Goal: Communication & Community: Answer question/provide support

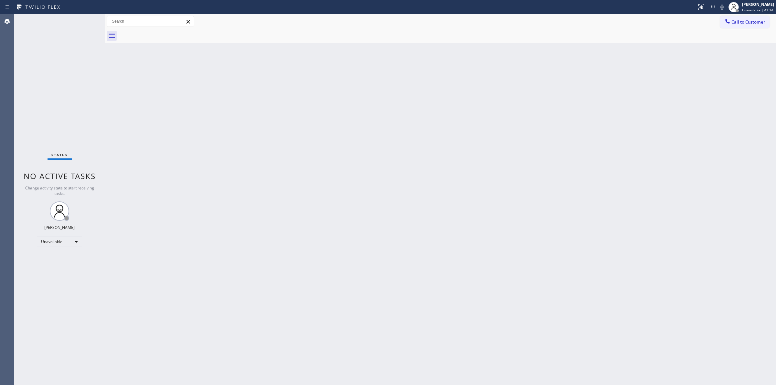
click at [723, 185] on div "Back to Dashboard Change Sender ID Customers Technicians Select a contact Outbo…" at bounding box center [440, 199] width 671 height 371
drag, startPoint x: 747, startPoint y: 19, endPoint x: 650, endPoint y: 32, distance: 97.9
click at [743, 19] on span "Call to Customer" at bounding box center [748, 22] width 34 height 6
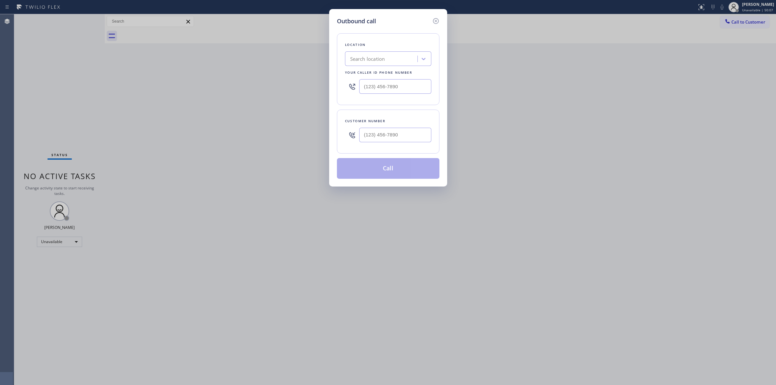
paste input "Viking Repair Pro"
click at [386, 62] on div "Search location" at bounding box center [382, 58] width 70 height 11
type input "Viking Repair Pro"
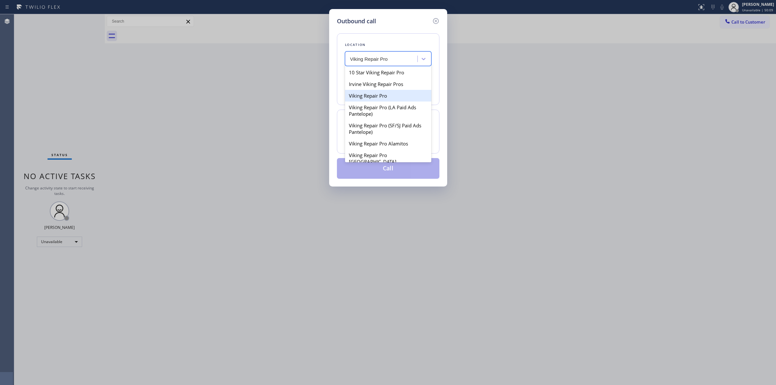
click at [377, 98] on div "Viking Repair Pro" at bounding box center [388, 96] width 86 height 12
type input "(844) 988-0068"
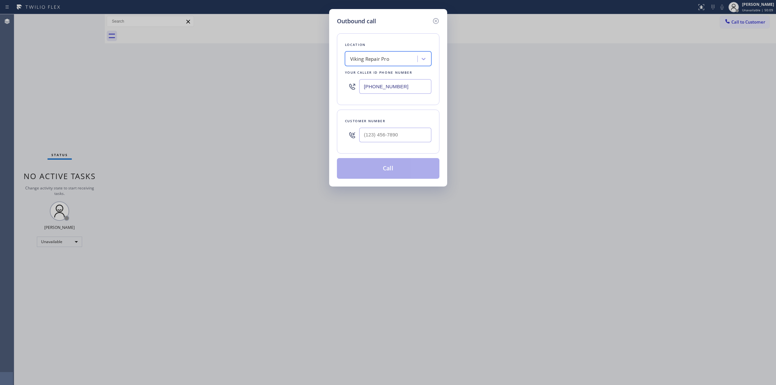
click at [385, 91] on input "(844) 988-0068" at bounding box center [395, 86] width 72 height 15
click at [436, 20] on icon at bounding box center [436, 21] width 8 height 8
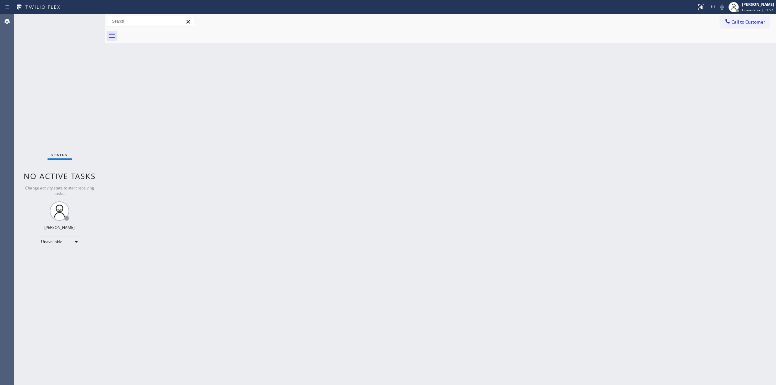
click at [693, 178] on div "Back to Dashboard Change Sender ID Customers Technicians Select a contact Outbo…" at bounding box center [440, 199] width 671 height 371
click at [761, 23] on span "Call to Customer" at bounding box center [748, 22] width 34 height 6
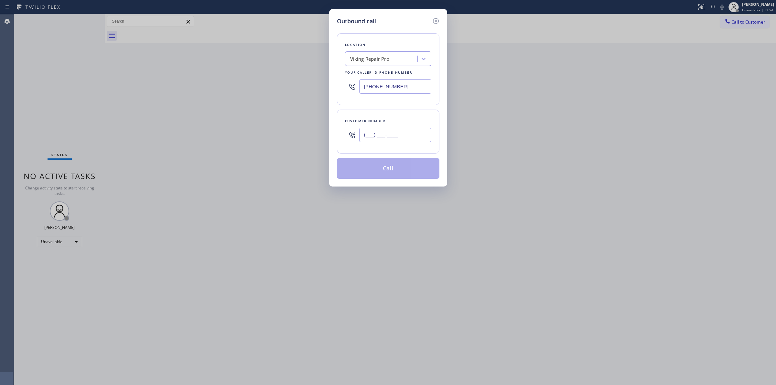
paste input "714) 203-9741"
click at [416, 141] on input "(___) ___-____" at bounding box center [395, 135] width 72 height 15
type input "(714) 203-9741"
click at [691, 95] on div "Outbound call Location Viking Repair Pro Your caller id phone number (844) 988-…" at bounding box center [388, 192] width 776 height 385
drag, startPoint x: 417, startPoint y: 92, endPoint x: 337, endPoint y: 91, distance: 80.5
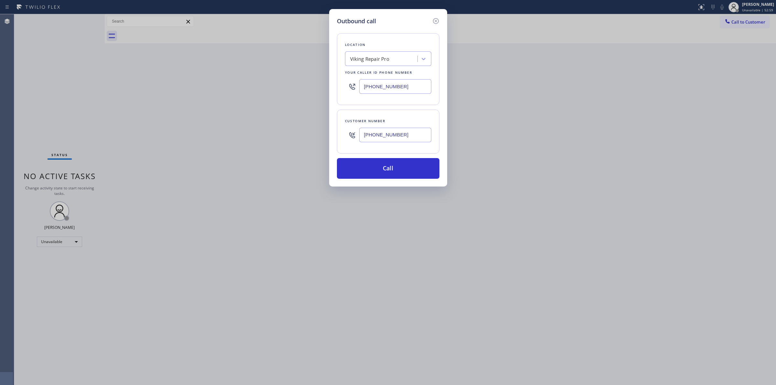
click at [341, 91] on div "Location Viking Repair Pro Your caller id phone number (844) 988-0068" at bounding box center [388, 69] width 102 height 72
paste input "714) 410-699"
type input "(714) 410-6998"
click at [412, 141] on input "(714) 203-9741" at bounding box center [395, 135] width 72 height 15
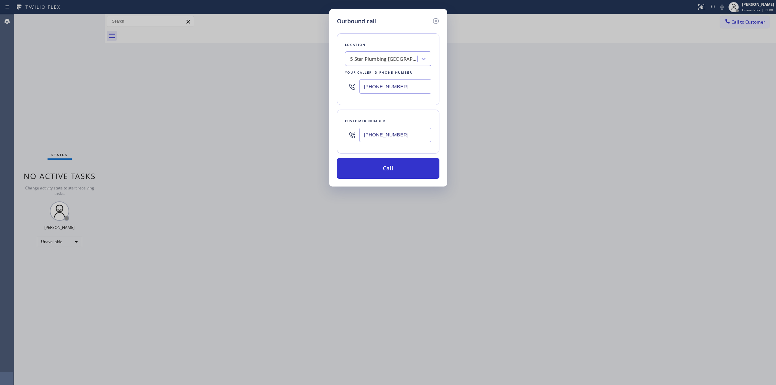
click at [412, 141] on input "(714) 203-9741" at bounding box center [395, 135] width 72 height 15
click at [396, 168] on button "Call" at bounding box center [388, 168] width 102 height 21
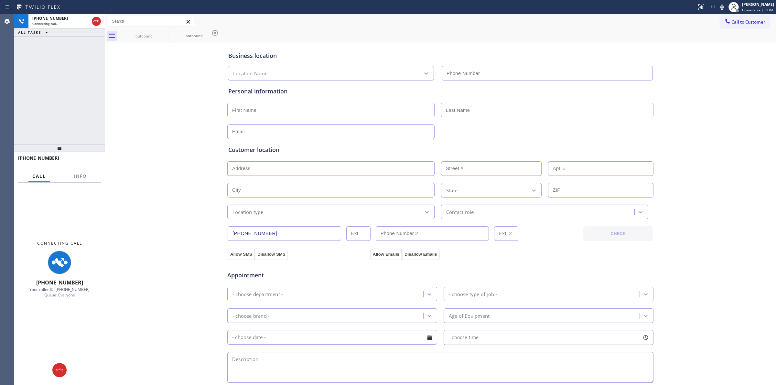
type input "(714) 410-6998"
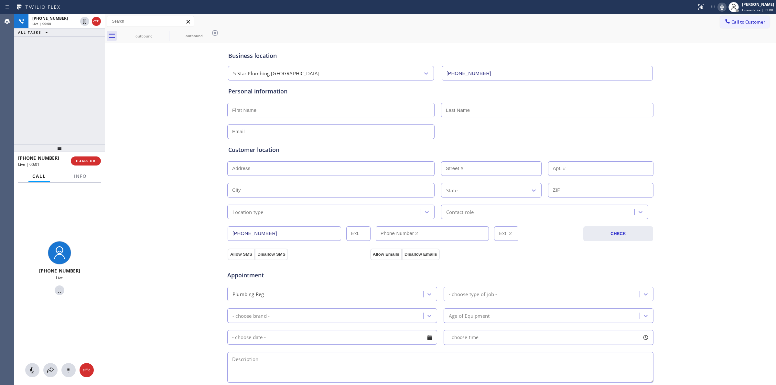
click at [722, 5] on icon at bounding box center [722, 7] width 8 height 8
click at [75, 368] on div at bounding box center [68, 370] width 14 height 8
click at [92, 161] on span "HANG UP" at bounding box center [86, 161] width 20 height 5
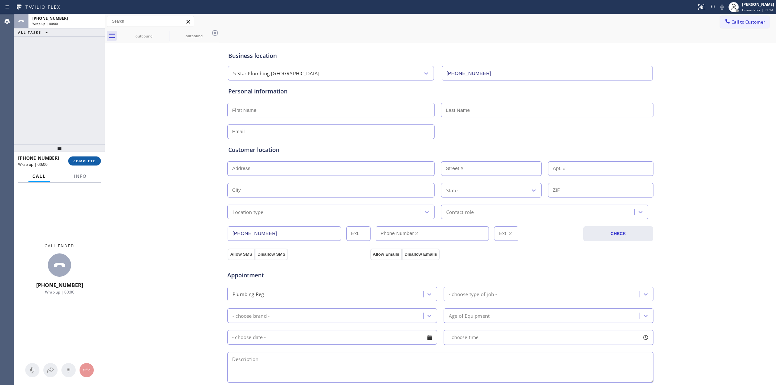
click at [92, 161] on span "COMPLETE" at bounding box center [84, 161] width 22 height 5
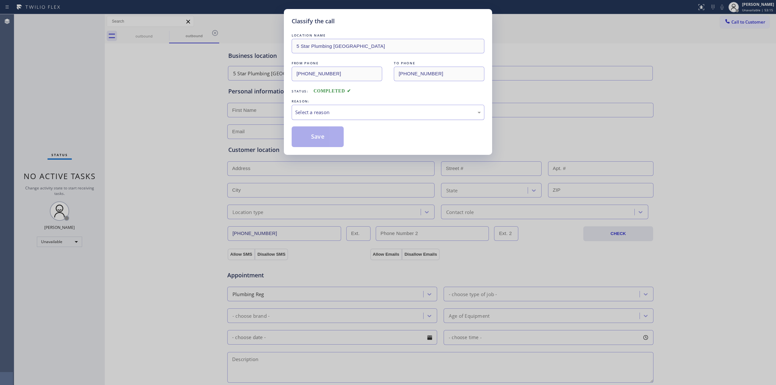
click at [357, 112] on div "Select a reason" at bounding box center [388, 112] width 186 height 7
click at [323, 144] on button "Save" at bounding box center [318, 136] width 52 height 21
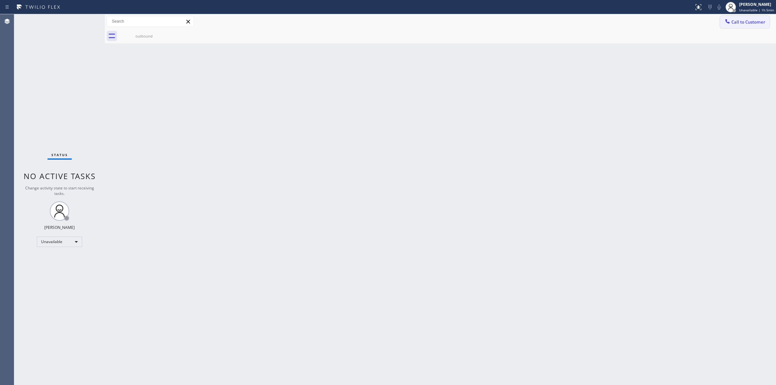
click at [752, 21] on span "Call to Customer" at bounding box center [748, 22] width 34 height 6
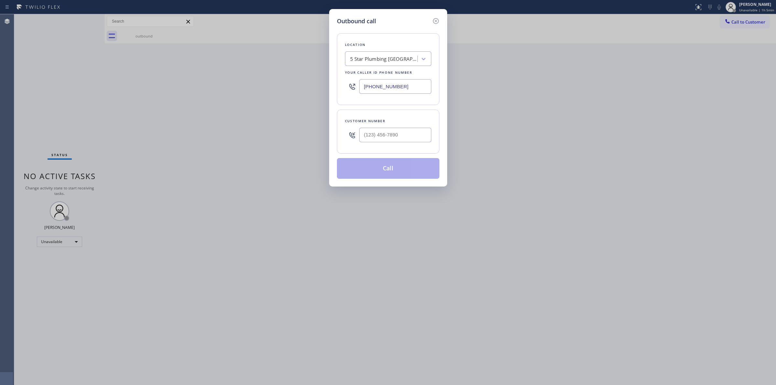
paste input "Fairfax AC Heating and Air Services"
type input "Fairfax AC Heating and Air Services"
click at [409, 83] on input "(714) 410-6998" at bounding box center [395, 86] width 72 height 15
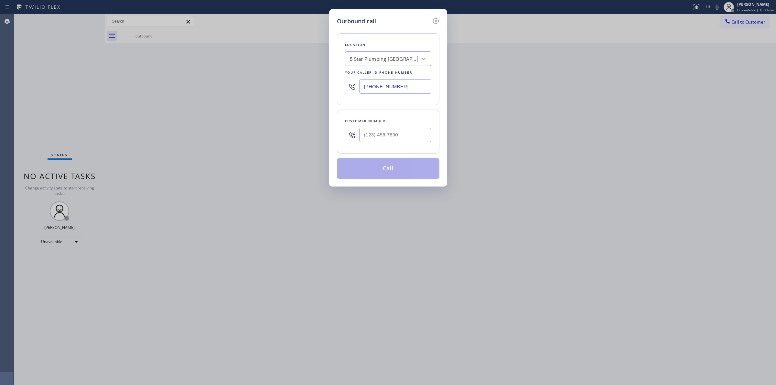
click at [409, 83] on input "(714) 410-6998" at bounding box center [395, 86] width 72 height 15
paste input "630) 791-4176"
click at [440, 68] on div "Outbound call Location Search location Your caller id phone number (630) 791-41…" at bounding box center [388, 97] width 118 height 177
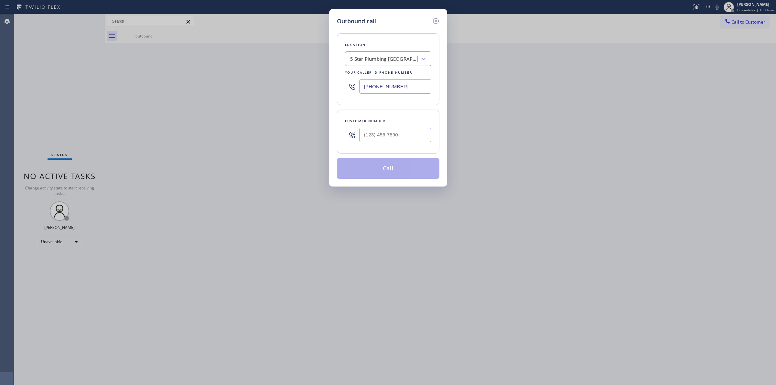
drag, startPoint x: 407, startPoint y: 87, endPoint x: 317, endPoint y: 88, distance: 89.9
click at [330, 88] on div "Outbound call Location 5 Star Plumbing Huntington Beach Your caller id phone nu…" at bounding box center [388, 97] width 118 height 177
paste input "630) 791-4176"
type input "(630) 791-4176"
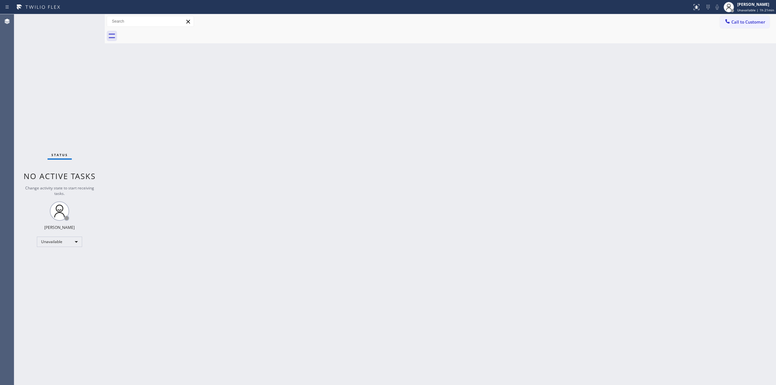
click at [755, 14] on div "Jasper Timkang Unavailable | 1h 21min" at bounding box center [749, 7] width 54 height 14
drag, startPoint x: 664, startPoint y: 12, endPoint x: 732, endPoint y: 16, distance: 68.0
click at [672, 12] on div "Status report No issues detected If you experience an issue, please download th…" at bounding box center [388, 7] width 776 height 14
click at [732, 16] on button "Call to Customer" at bounding box center [744, 22] width 49 height 12
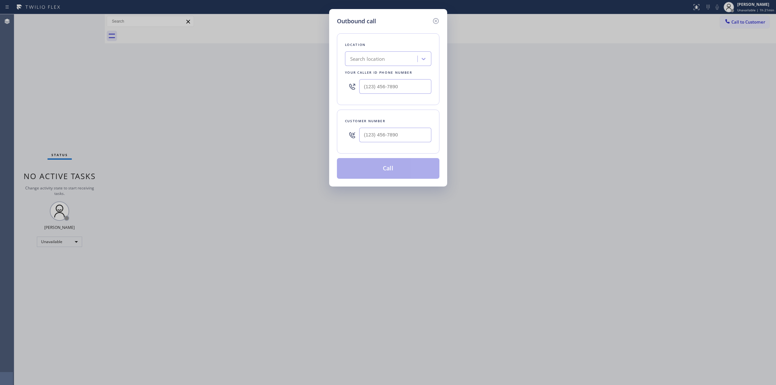
click at [405, 96] on div at bounding box center [388, 86] width 86 height 21
paste input "708) 955-5479"
click at [405, 83] on input "(___) ___-____" at bounding box center [395, 86] width 72 height 15
drag, startPoint x: 404, startPoint y: 95, endPoint x: 269, endPoint y: 85, distance: 135.1
click at [285, 88] on div "Outbound call Location Search location Your caller id phone number (708) 955-54…" at bounding box center [388, 192] width 776 height 385
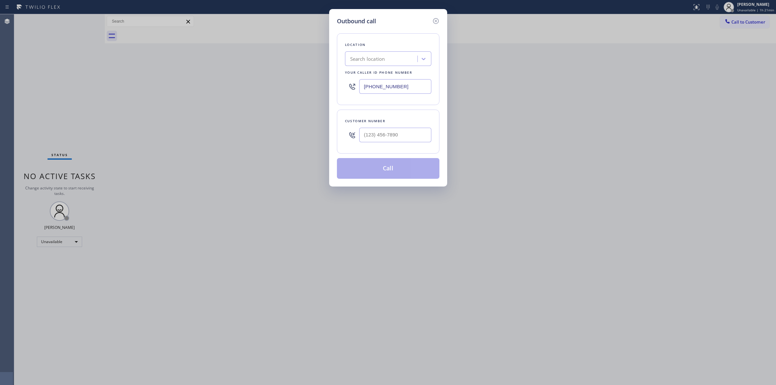
click at [410, 85] on input "(708) 955-5479" at bounding box center [395, 86] width 72 height 15
paste input "630) 791-4176"
type input "(630) 791-4176"
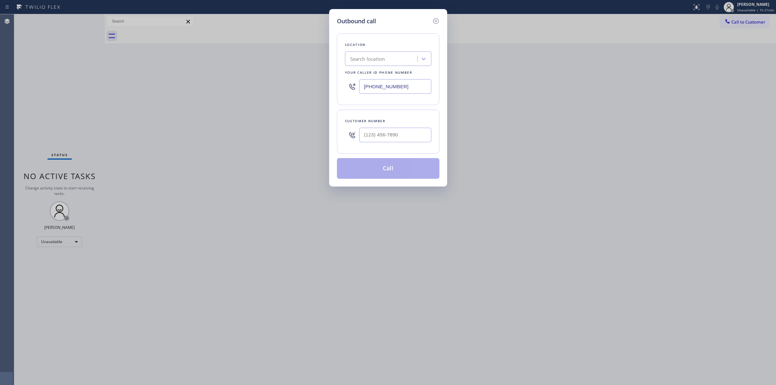
click at [431, 107] on div "Location Search location Your caller id phone number (630) 791-4176 Customer nu…" at bounding box center [388, 102] width 102 height 153
click at [387, 54] on div "Search location" at bounding box center [382, 58] width 70 height 11
paste input "Sub-Zero Repair Pros"
type input "Sub-Zero Repair Pros"
click at [411, 86] on input "(630) 791-4176" at bounding box center [395, 86] width 72 height 15
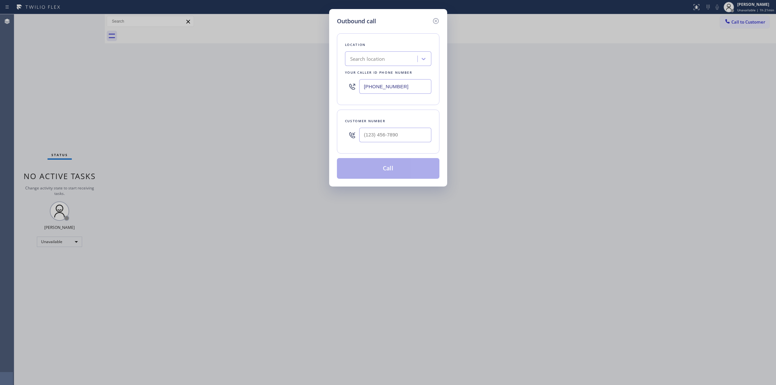
click at [411, 86] on input "(630) 791-4176" at bounding box center [395, 86] width 72 height 15
type input "(___) ___-____"
click at [437, 20] on icon at bounding box center [436, 21] width 8 height 8
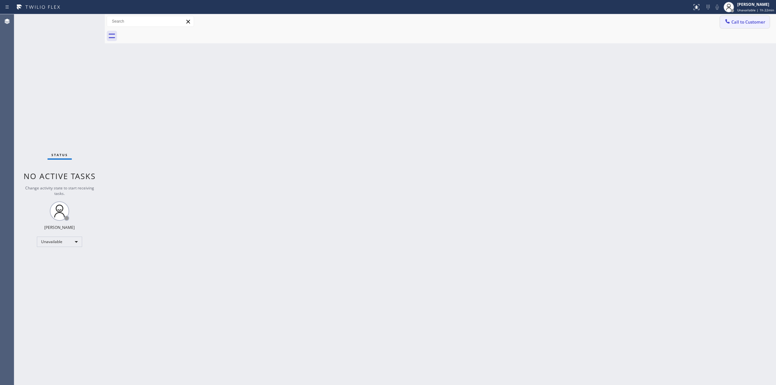
click at [766, 20] on button "Call to Customer" at bounding box center [744, 22] width 49 height 12
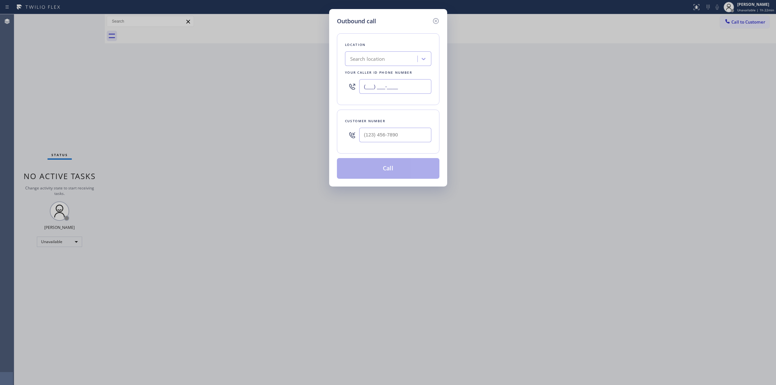
drag, startPoint x: 400, startPoint y: 92, endPoint x: 209, endPoint y: 92, distance: 190.1
click at [211, 92] on div "Outbound call Location Search location Your caller id phone number (___) ___-__…" at bounding box center [388, 192] width 776 height 385
paste input "630) 473-8983"
click at [404, 41] on div "Location" at bounding box center [388, 44] width 86 height 7
click at [403, 88] on input "(630) 473-8983" at bounding box center [395, 86] width 72 height 15
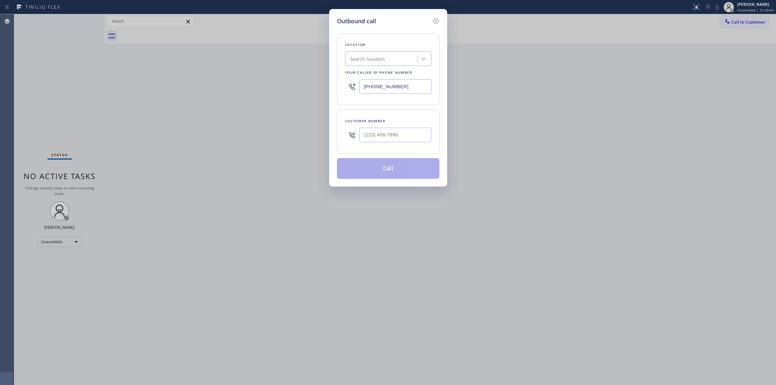
drag, startPoint x: 410, startPoint y: 91, endPoint x: 328, endPoint y: 91, distance: 81.5
click at [333, 91] on div "Outbound call Location Search location Your caller id phone number (630) 473-89…" at bounding box center [388, 97] width 118 height 177
paste input "text"
click at [411, 81] on input "(630) 473-8983" at bounding box center [395, 86] width 72 height 15
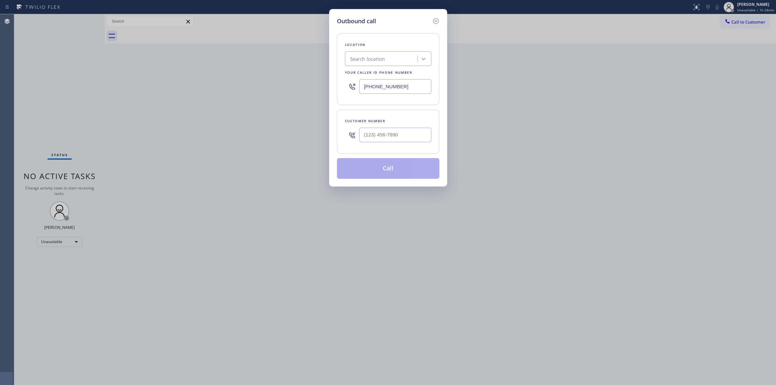
click at [412, 81] on input "(630) 473-8983" at bounding box center [395, 86] width 72 height 15
paste input "630) 473-8983"
type input "(630) 473-8983"
click at [407, 89] on input "(630) 473-8983" at bounding box center [395, 86] width 72 height 15
click at [407, 88] on input "(630) 473-8983" at bounding box center [395, 86] width 72 height 15
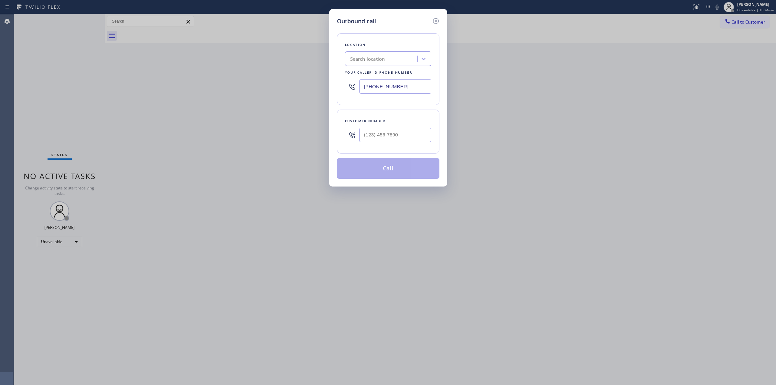
click at [407, 88] on input "(630) 473-8983" at bounding box center [395, 86] width 72 height 15
click at [408, 66] on div "Location Search location Your caller id phone number (630) 473-8983" at bounding box center [388, 69] width 102 height 72
click at [409, 58] on div "Search location" at bounding box center [382, 58] width 70 height 11
click at [374, 58] on div "Search location" at bounding box center [367, 58] width 35 height 7
paste input "Sub-Zero Repair Pros"
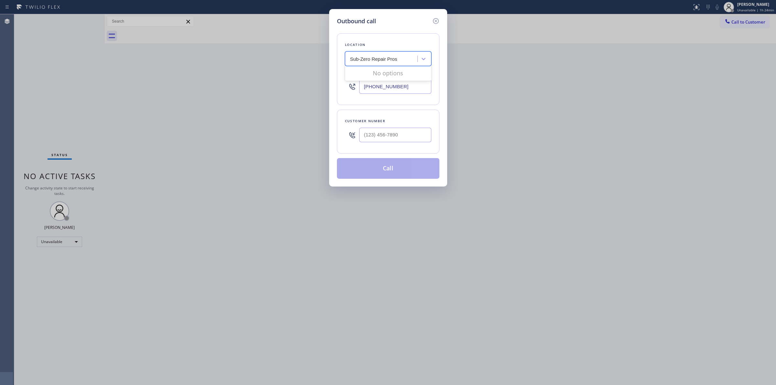
click at [351, 58] on input "Sub-Zero Repair Pros" at bounding box center [374, 58] width 48 height 5
click at [350, 58] on input "ub-Zero Repair Pros" at bounding box center [372, 58] width 45 height 5
type input "-Zero Repair Pros"
click at [350, 58] on input "-Zero Repair Pros" at bounding box center [369, 58] width 39 height 5
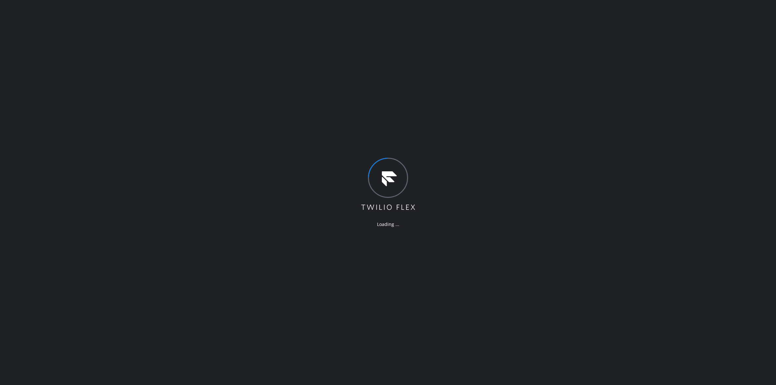
click at [715, 187] on div "Loading ..." at bounding box center [388, 192] width 776 height 385
click at [668, 201] on div "Loading ..." at bounding box center [388, 192] width 776 height 385
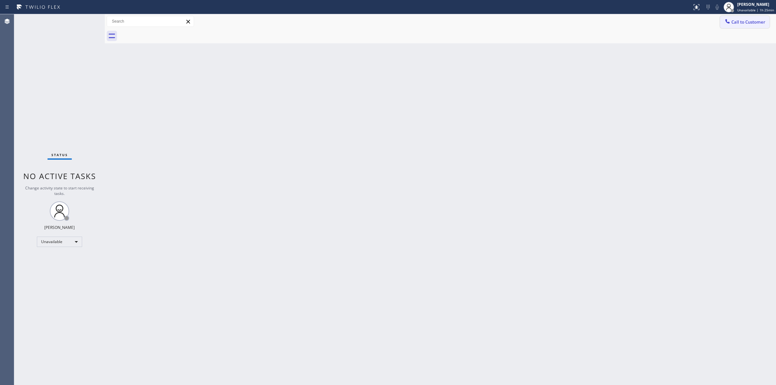
click at [743, 21] on span "Call to Customer" at bounding box center [748, 22] width 34 height 6
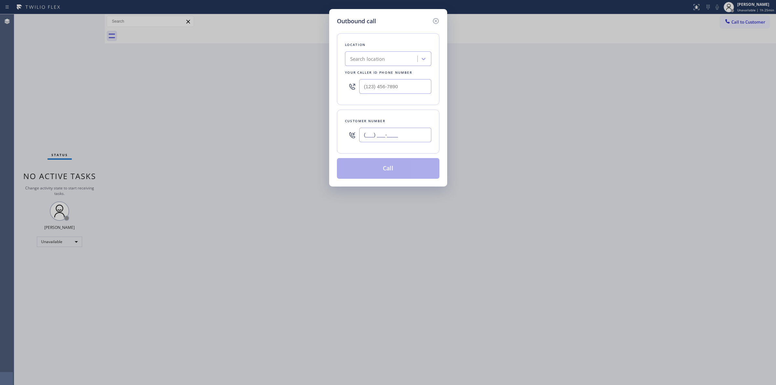
click at [413, 137] on input "(___) ___-____" at bounding box center [395, 135] width 72 height 15
paste input "text"
type input "(___) ___-____"
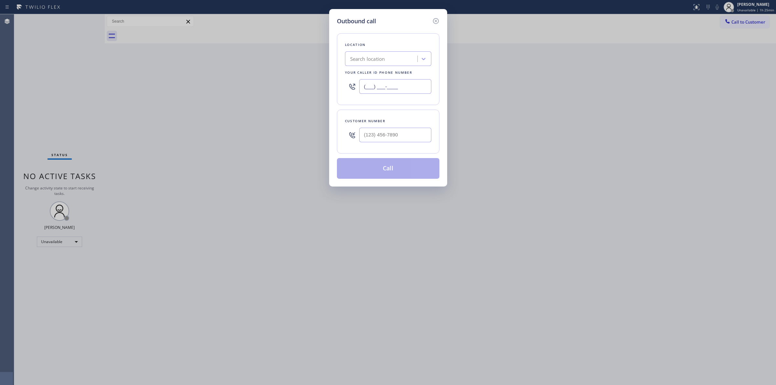
drag, startPoint x: 420, startPoint y: 86, endPoint x: 224, endPoint y: 78, distance: 195.7
click at [304, 84] on div "Outbound call Location Search location Your caller id phone number (___) ___-__…" at bounding box center [388, 192] width 776 height 385
paste input "630) 473-8983"
type input "(630) 473-8983"
click at [408, 105] on div "Location Search location Your caller id phone number (630) 473-8983" at bounding box center [388, 69] width 102 height 72
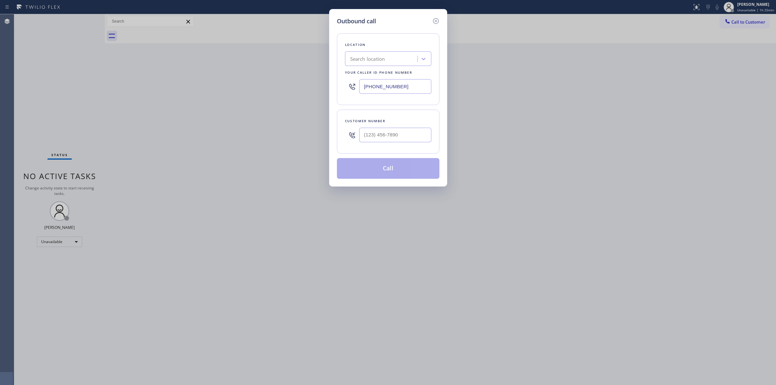
click at [408, 84] on input "(630) 473-8983" at bounding box center [395, 86] width 72 height 15
click at [390, 61] on div "Search location" at bounding box center [382, 58] width 70 height 11
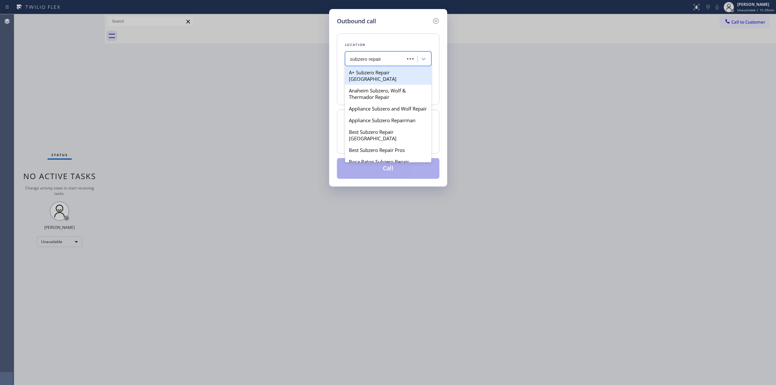
type input "subzero repair"
click at [394, 59] on div "Search location" at bounding box center [382, 58] width 70 height 11
paste input "Sub-Zero Repair Pros"
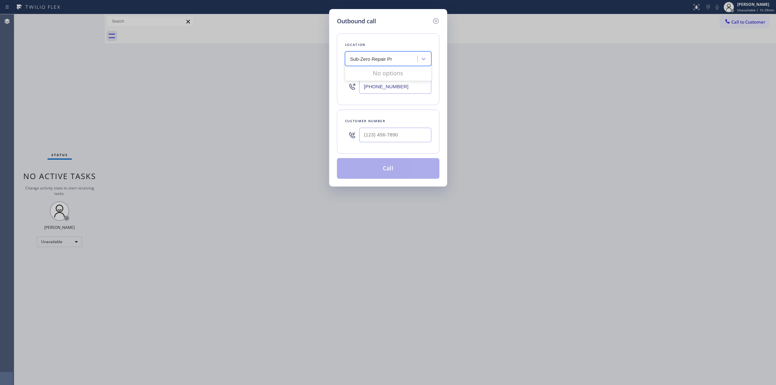
click at [360, 59] on input "Sub-Zero Repair Pr" at bounding box center [371, 58] width 43 height 5
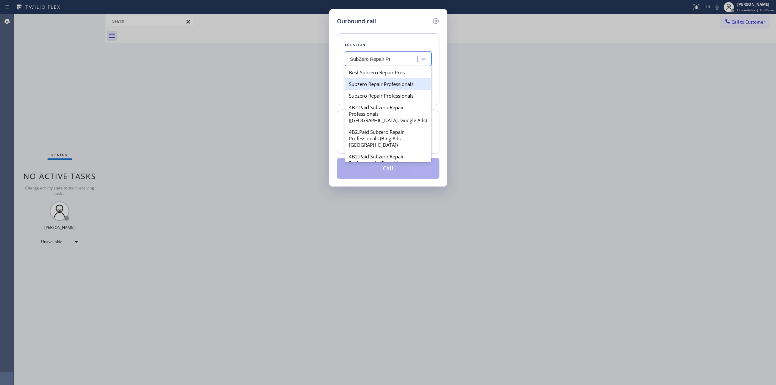
type input "SubZero Repair Pr"
click at [400, 60] on div "Search location" at bounding box center [382, 58] width 70 height 11
click at [393, 91] on div "Subzero Repair Professionals" at bounding box center [388, 96] width 86 height 12
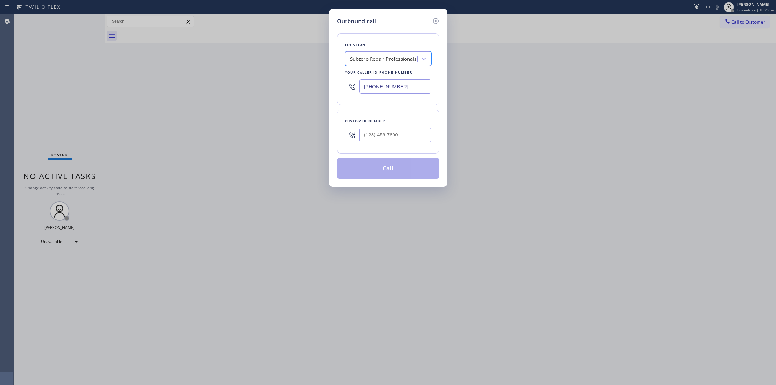
click at [398, 52] on div "Subzero Repair Professionals" at bounding box center [388, 58] width 86 height 15
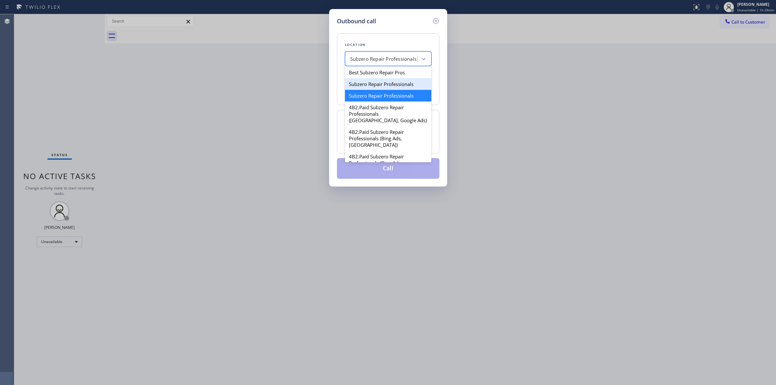
click at [392, 83] on div "Subzero Repair Professionals" at bounding box center [388, 84] width 86 height 12
type input "(877) 414-7264"
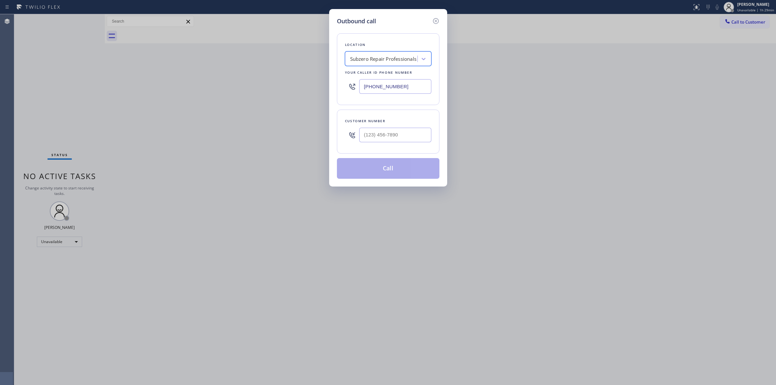
click at [403, 82] on input "(877) 414-7264" at bounding box center [395, 86] width 72 height 15
click at [393, 93] on input "(877) 414-7264" at bounding box center [395, 86] width 72 height 15
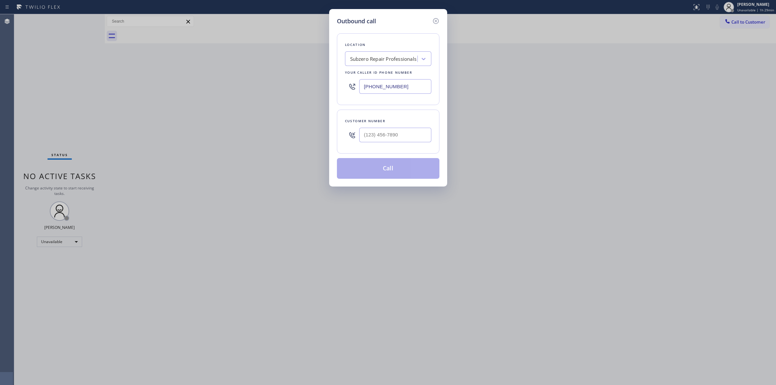
click at [393, 93] on input "(877) 414-7264" at bounding box center [395, 86] width 72 height 15
drag, startPoint x: 460, startPoint y: 130, endPoint x: 460, endPoint y: 108, distance: 22.0
click at [460, 130] on div "Outbound call Location Subzero Repair Professionals Your caller id phone number…" at bounding box center [388, 192] width 776 height 385
click at [434, 20] on icon at bounding box center [436, 21] width 8 height 8
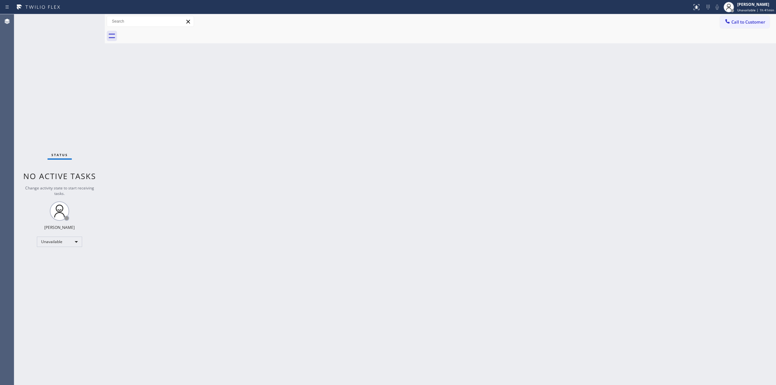
drag, startPoint x: 475, startPoint y: 216, endPoint x: 574, endPoint y: 138, distance: 126.2
click at [481, 207] on div "Back to Dashboard Change Sender ID Customers Technicians Select a contact Outbo…" at bounding box center [440, 199] width 671 height 371
click at [744, 24] on span "Call to Customer" at bounding box center [748, 22] width 34 height 6
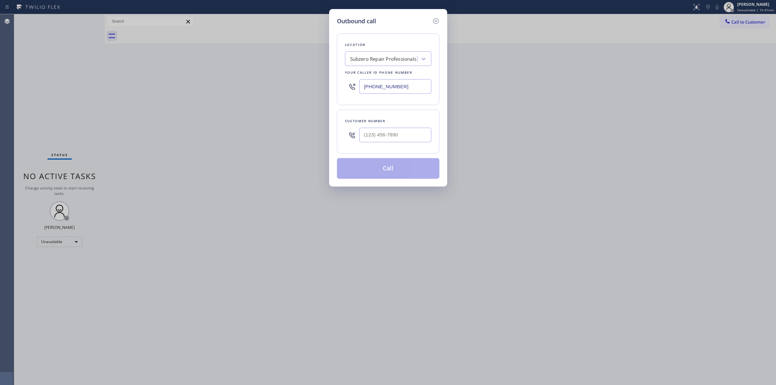
paste input "630) 473-8983"
type input "630) 473-8983"
click at [398, 94] on div "(877) 414-7264" at bounding box center [388, 86] width 86 height 21
click at [402, 88] on input "(877) 414-7264" at bounding box center [395, 86] width 72 height 15
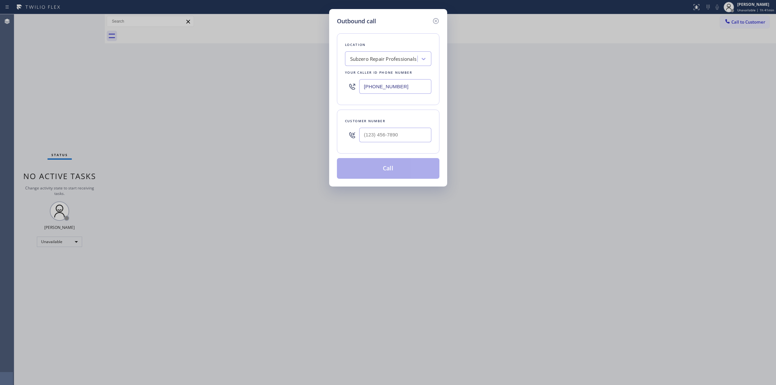
click at [402, 88] on input "(877) 414-7264" at bounding box center [395, 86] width 72 height 15
paste input "630) 473-8983"
drag, startPoint x: 402, startPoint y: 88, endPoint x: 340, endPoint y: 88, distance: 61.7
click at [341, 88] on div "Location Subzero Repair Professionals Your caller id phone number (877) 414-7264" at bounding box center [388, 69] width 102 height 72
paste input "630) 473-8983"
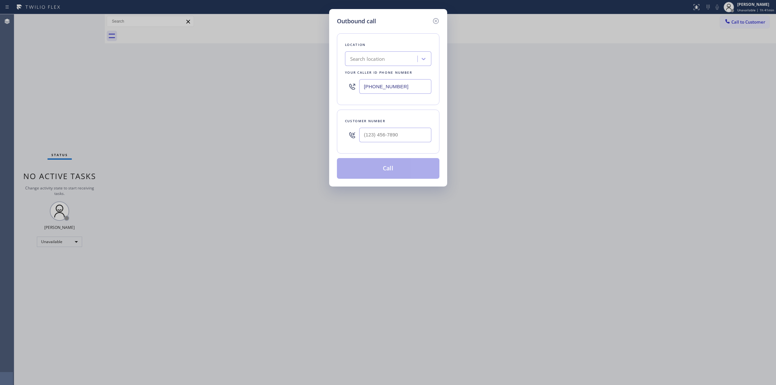
type input "(630) 473-8983"
click at [435, 19] on icon at bounding box center [436, 21] width 8 height 8
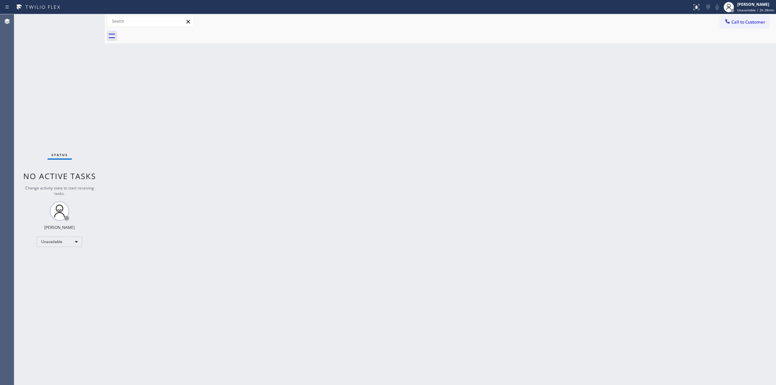
click at [670, 155] on div "Back to Dashboard Change Sender ID Customers Technicians Select a contact Outbo…" at bounding box center [440, 199] width 671 height 371
click at [752, 3] on div "[PERSON_NAME]" at bounding box center [755, 4] width 37 height 5
click at [734, 50] on button "Break" at bounding box center [743, 51] width 65 height 8
click at [753, 8] on span "Break | 17:32" at bounding box center [752, 10] width 21 height 5
click at [727, 45] on button "Unavailable" at bounding box center [743, 42] width 65 height 8
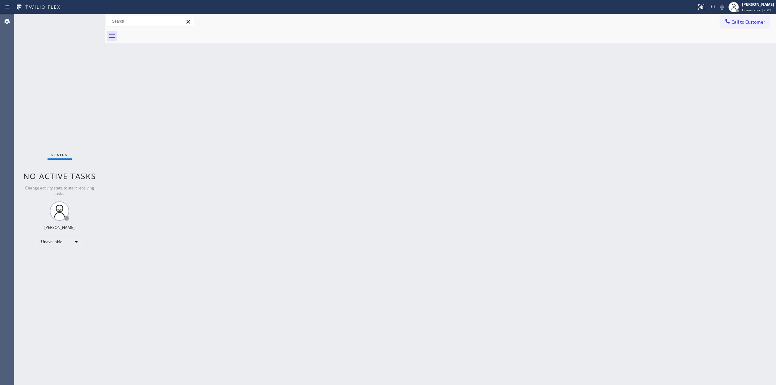
click at [458, 225] on div "Back to Dashboard Change Sender ID Customers Technicians Select a contact Outbo…" at bounding box center [440, 199] width 671 height 371
click at [737, 20] on span "Call to Customer" at bounding box center [748, 22] width 34 height 6
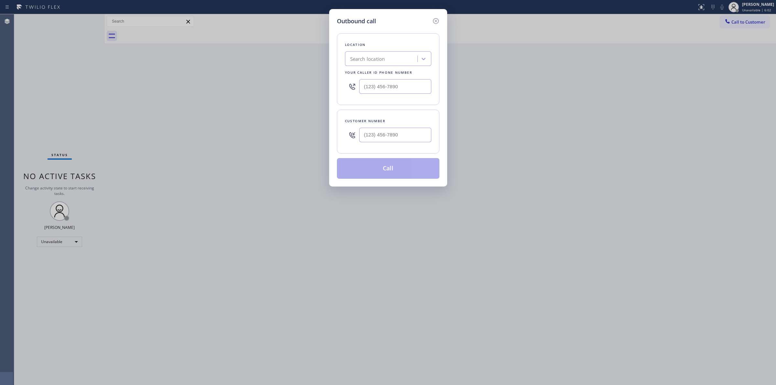
click at [381, 123] on div "Customer number" at bounding box center [388, 121] width 86 height 7
click at [381, 134] on input "(___) ___-____" at bounding box center [395, 135] width 72 height 15
paste input "949) 533-5204"
type input "(949) 533-5204"
drag, startPoint x: 419, startPoint y: 87, endPoint x: 290, endPoint y: 87, distance: 129.0
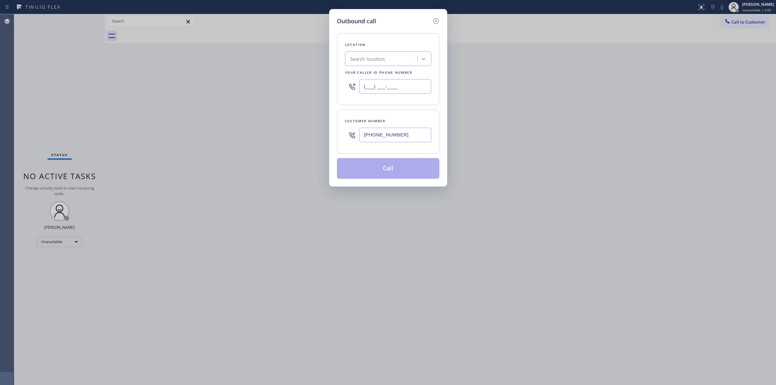
click at [328, 88] on div "Outbound call Location Search location Your caller id phone number (___) ___-__…" at bounding box center [388, 192] width 776 height 385
paste input "949) 438-1329"
click at [412, 112] on div "Customer number (949) 533-5204" at bounding box center [388, 132] width 102 height 44
click at [406, 104] on div "Location Search location Your caller id phone number (949) 438-1329" at bounding box center [388, 69] width 102 height 72
click at [422, 62] on div at bounding box center [424, 59] width 12 height 12
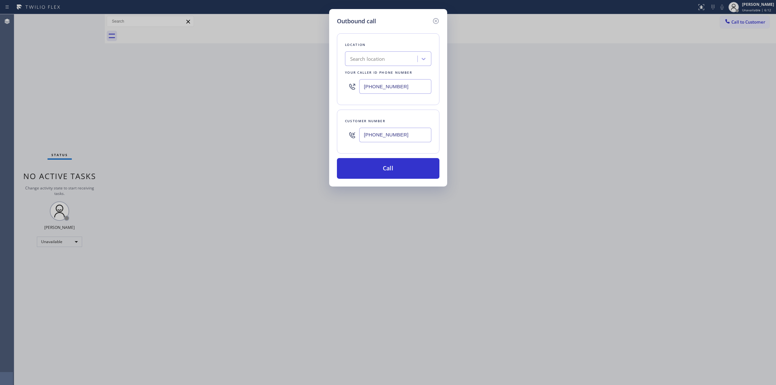
click at [402, 86] on input "[PHONE_NUMBER]" at bounding box center [395, 86] width 72 height 15
paste input "text"
type input "[PHONE_NUMBER]"
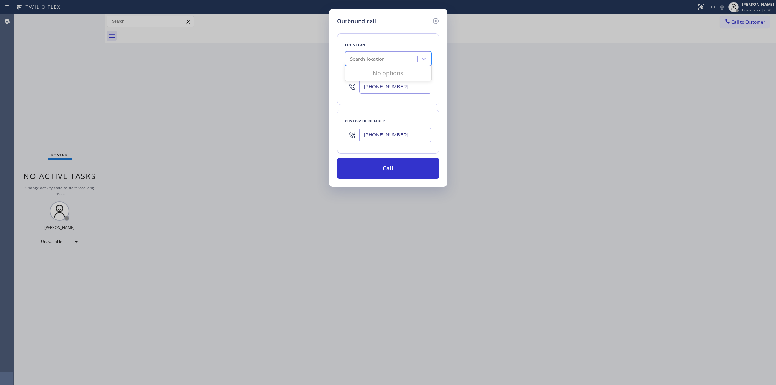
paste input "Sub-Zero Repair Pros"
type input "Sub-Zero Repair Pros"
click at [384, 88] on input "[PHONE_NUMBER]" at bounding box center [395, 86] width 72 height 15
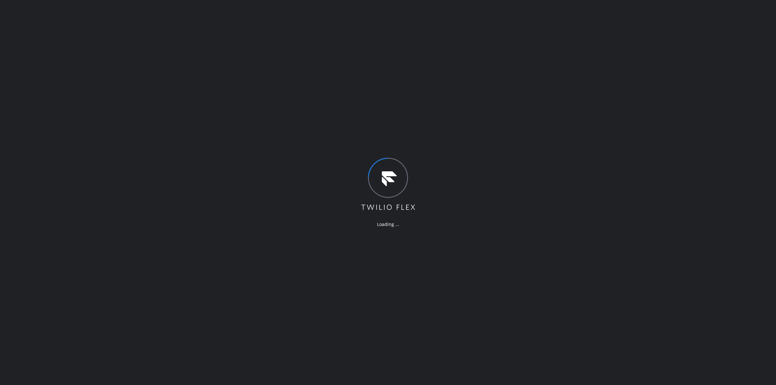
click at [665, 214] on div "Loading ..." at bounding box center [388, 192] width 776 height 385
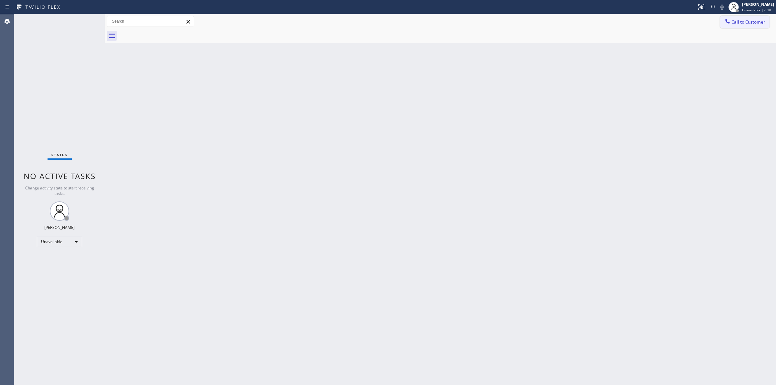
click at [752, 27] on button "Call to Customer" at bounding box center [744, 22] width 49 height 12
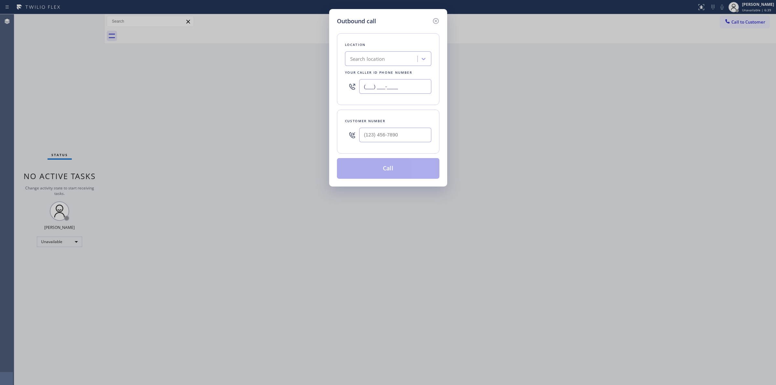
click at [385, 87] on input "(___) ___-____" at bounding box center [395, 86] width 72 height 15
paste input "text"
click at [406, 91] on input "(___) ___-____" at bounding box center [395, 86] width 72 height 15
paste input "text"
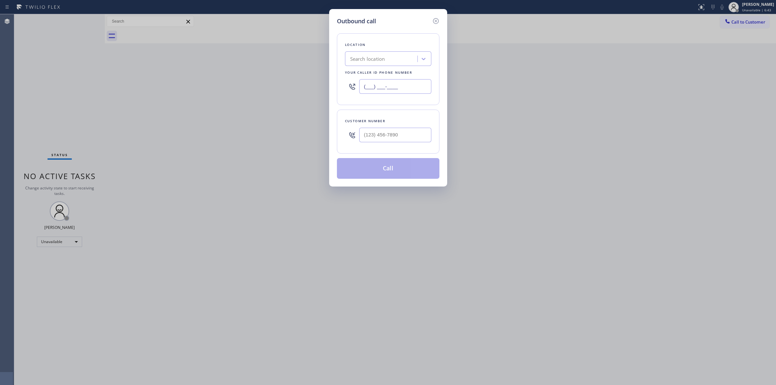
click at [406, 91] on input "(___) ___-____" at bounding box center [395, 86] width 72 height 15
paste input "text"
type input "(___) ___-____"
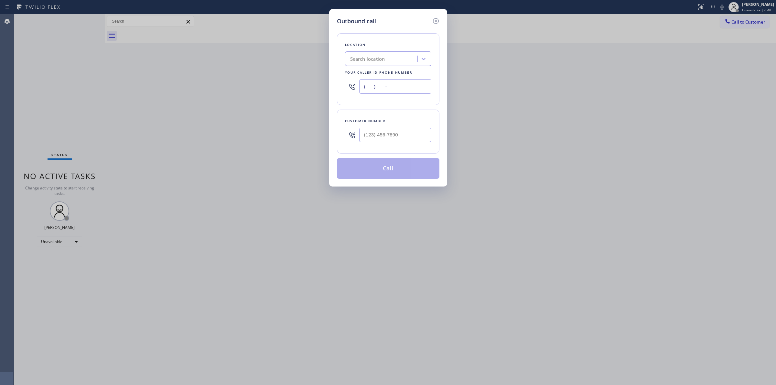
paste input "949) 438-1329"
drag, startPoint x: 322, startPoint y: 87, endPoint x: 213, endPoint y: 79, distance: 108.9
click at [227, 82] on div "Outbound call Location Search location Your caller id phone number (___) ___-__…" at bounding box center [388, 192] width 776 height 385
type input "[PHONE_NUMBER]"
click at [356, 47] on div "Location" at bounding box center [388, 44] width 86 height 7
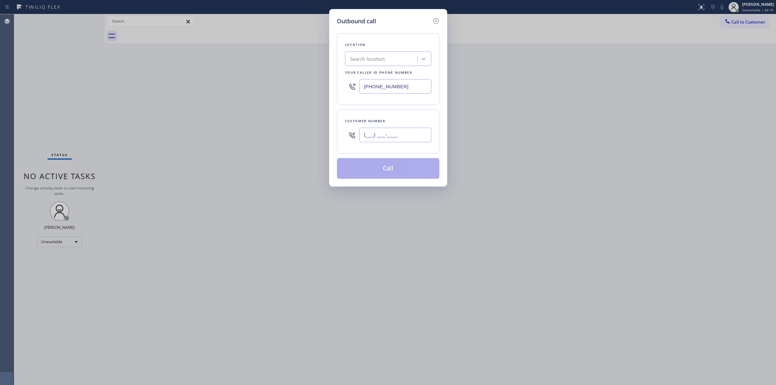
click at [408, 134] on input "(___) ___-____" at bounding box center [395, 135] width 72 height 15
paste input "510) 686-4295"
type input "[PHONE_NUMBER]"
click at [393, 58] on div "Search location" at bounding box center [382, 58] width 70 height 11
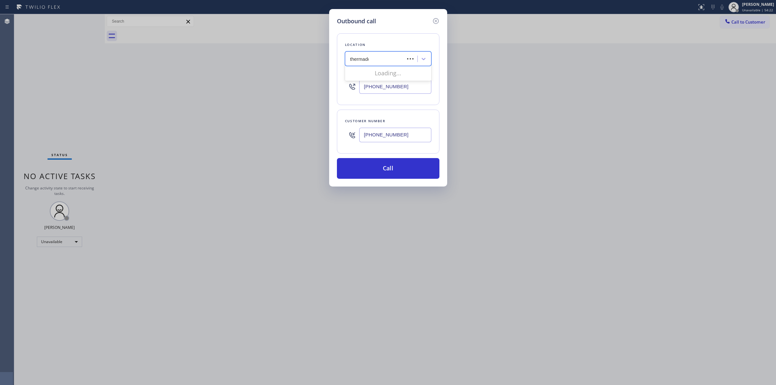
type input "thermador"
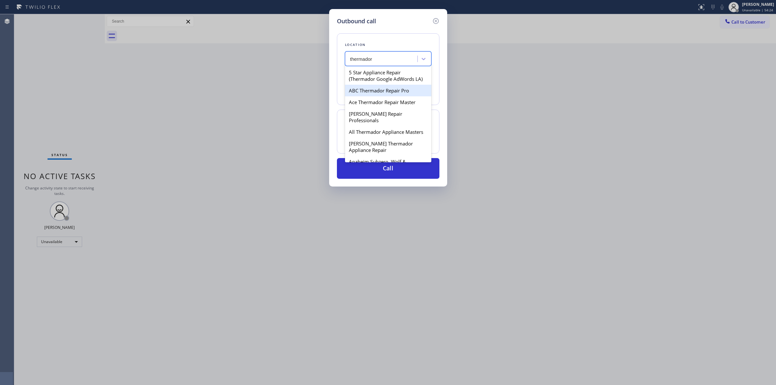
click at [381, 96] on div "ABC Thermador Repair Pro" at bounding box center [388, 91] width 86 height 12
type input "[PHONE_NUMBER]"
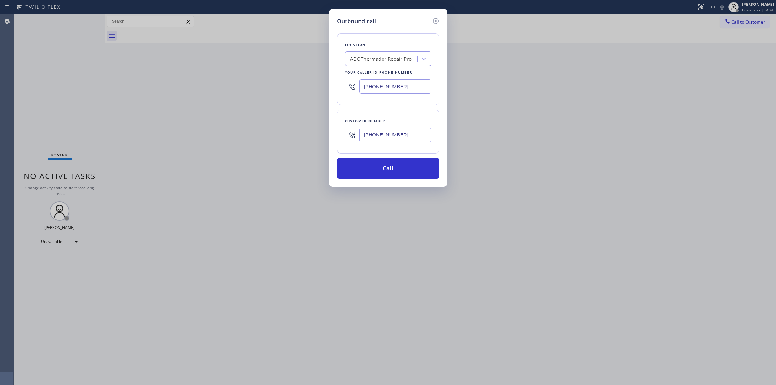
click at [389, 136] on input "[PHONE_NUMBER]" at bounding box center [395, 135] width 72 height 15
click at [388, 172] on button "Call" at bounding box center [388, 168] width 102 height 21
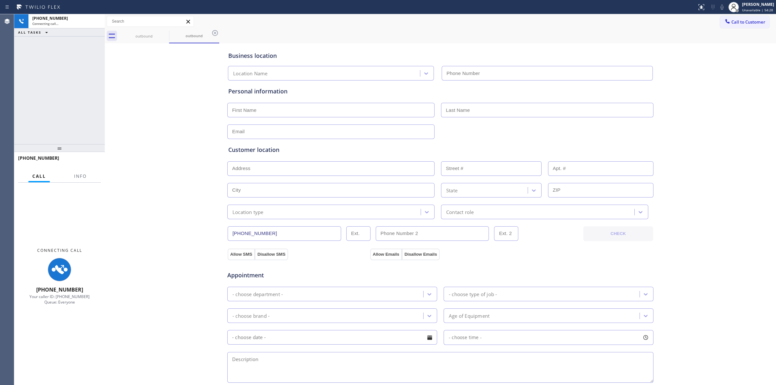
type input "[PHONE_NUMBER]"
click at [722, 63] on div "Business location ABC Thermador Repair Pro [PHONE_NUMBER] Personal information …" at bounding box center [440, 266] width 668 height 442
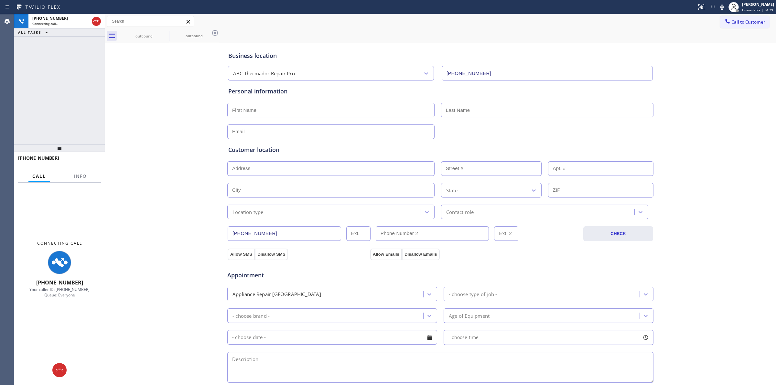
click at [720, 2] on div "Status report No issues detected If you experience an issue, please download th…" at bounding box center [735, 7] width 82 height 14
click at [724, 5] on icon at bounding box center [722, 7] width 8 height 8
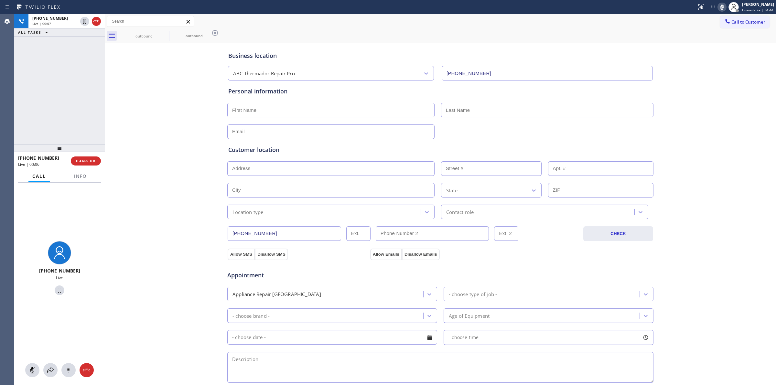
click at [163, 259] on div "Business location ABC Thermador Repair Pro [PHONE_NUMBER] Personal information …" at bounding box center [440, 266] width 668 height 442
click at [69, 368] on icon at bounding box center [69, 370] width 8 height 8
click at [749, 19] on span "Call to Customer" at bounding box center [748, 22] width 34 height 6
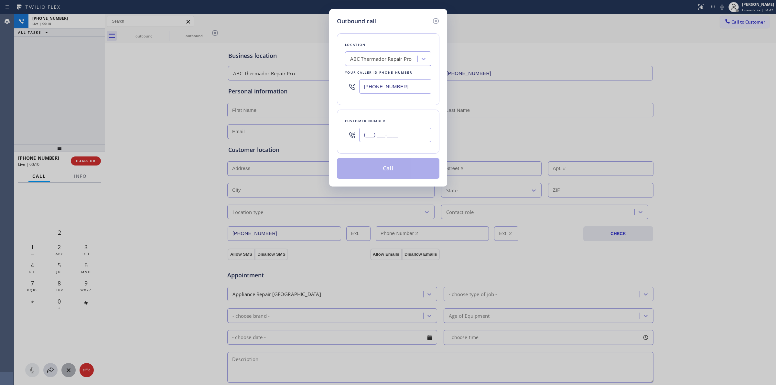
click at [407, 132] on input "(___) ___-____" at bounding box center [395, 135] width 72 height 15
paste input "510) 686-4295"
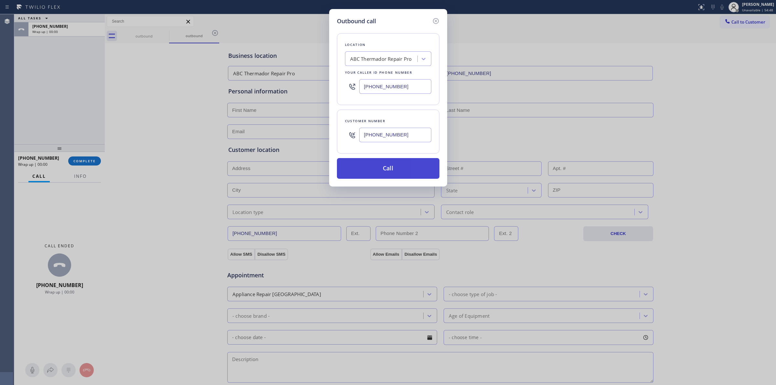
type input "[PHONE_NUMBER]"
click at [408, 173] on button "Call" at bounding box center [388, 168] width 102 height 21
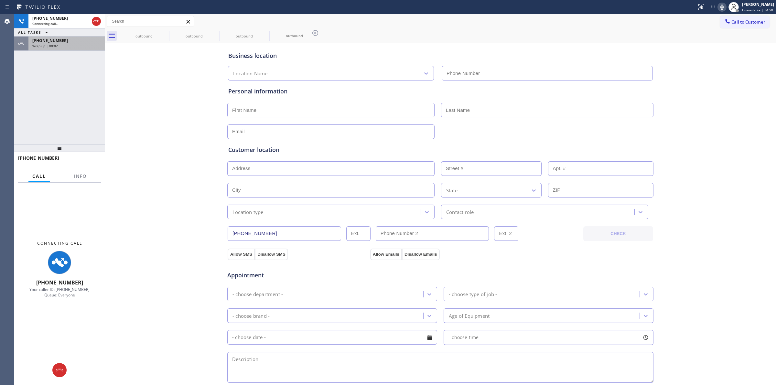
drag, startPoint x: 129, startPoint y: 65, endPoint x: 57, endPoint y: 47, distance: 74.9
click at [128, 65] on div "Business location Location Name Personal information Customer location >> ADD N…" at bounding box center [440, 266] width 668 height 442
click at [57, 38] on span "[PHONE_NUMBER]" at bounding box center [50, 40] width 36 height 5
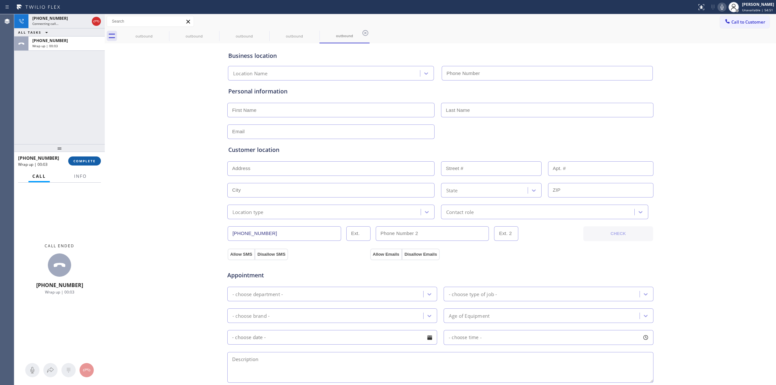
type input "[PHONE_NUMBER]"
click at [87, 159] on span "COMPLETE" at bounding box center [84, 161] width 22 height 5
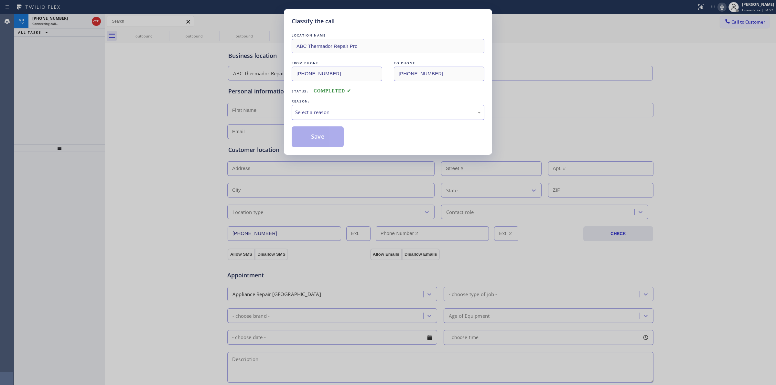
click at [383, 114] on div "Select a reason" at bounding box center [388, 112] width 186 height 7
click at [326, 139] on button "Save" at bounding box center [318, 136] width 52 height 21
drag, startPoint x: 722, startPoint y: 83, endPoint x: 730, endPoint y: 17, distance: 66.3
click at [722, 83] on div "Classify the call LOCATION NAME ABC Thermador Repair Pro FROM PHONE [PHONE_NUMB…" at bounding box center [395, 199] width 762 height 371
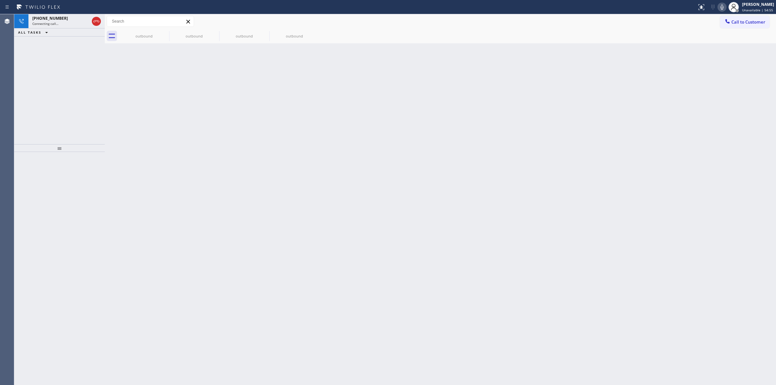
click at [726, 5] on icon at bounding box center [722, 7] width 8 height 8
click at [179, 37] on div "outbound" at bounding box center [194, 36] width 49 height 5
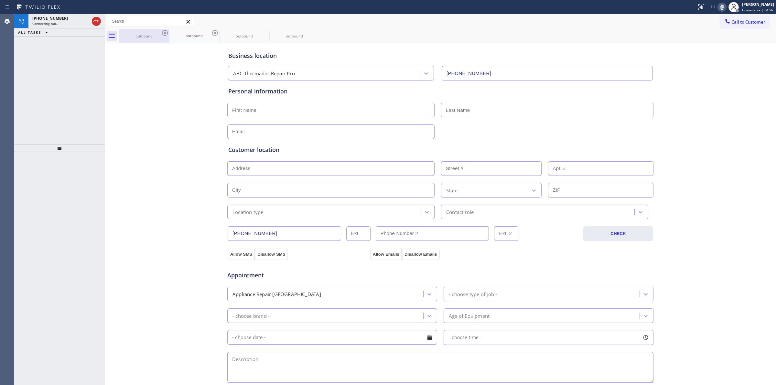
click at [164, 35] on icon at bounding box center [165, 33] width 8 height 8
click at [164, 32] on icon at bounding box center [165, 33] width 6 height 6
click at [212, 32] on icon at bounding box center [215, 33] width 6 height 6
click at [0, 0] on icon at bounding box center [0, 0] width 0 height 0
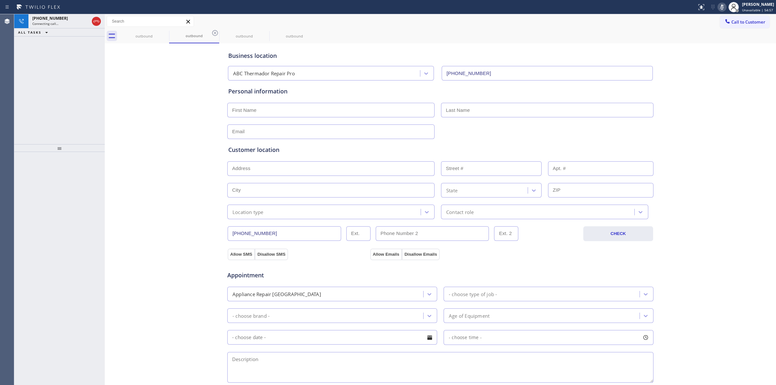
click at [164, 32] on div "outbound outbound outbound outbound" at bounding box center [447, 36] width 657 height 15
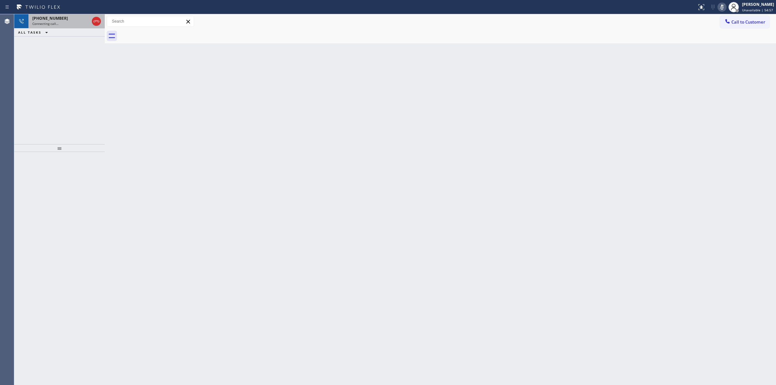
click at [74, 24] on div "Connecting call…" at bounding box center [60, 23] width 57 height 5
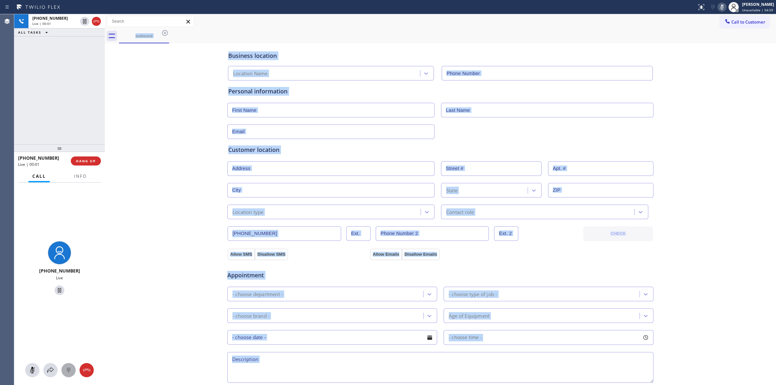
click at [65, 372] on icon at bounding box center [69, 370] width 8 height 8
type input "[PHONE_NUMBER]"
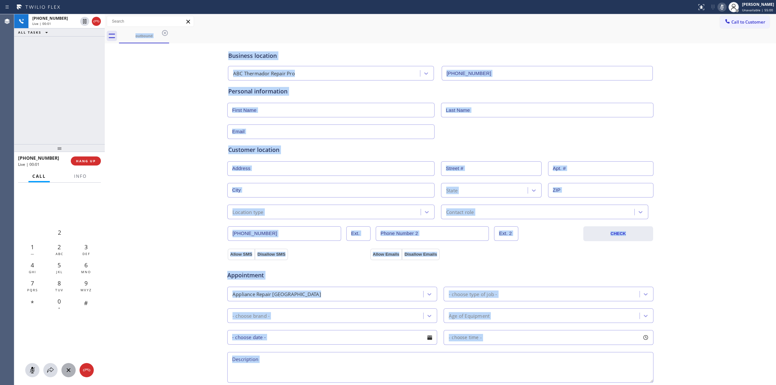
click at [140, 310] on div "Business location ABC Thermador Repair Pro [PHONE_NUMBER] Personal information …" at bounding box center [440, 266] width 668 height 442
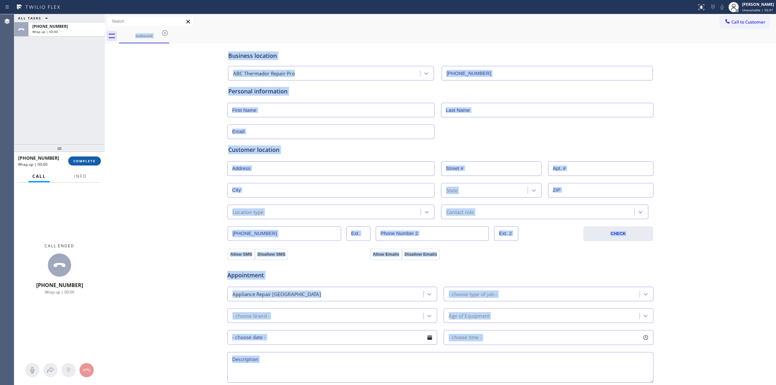
click at [89, 159] on span "COMPLETE" at bounding box center [84, 161] width 22 height 5
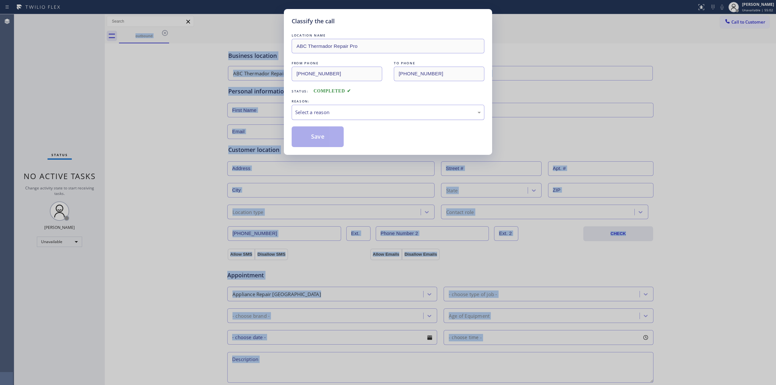
click at [357, 114] on div "Select a reason" at bounding box center [388, 112] width 186 height 7
click at [336, 146] on button "Save" at bounding box center [318, 136] width 52 height 21
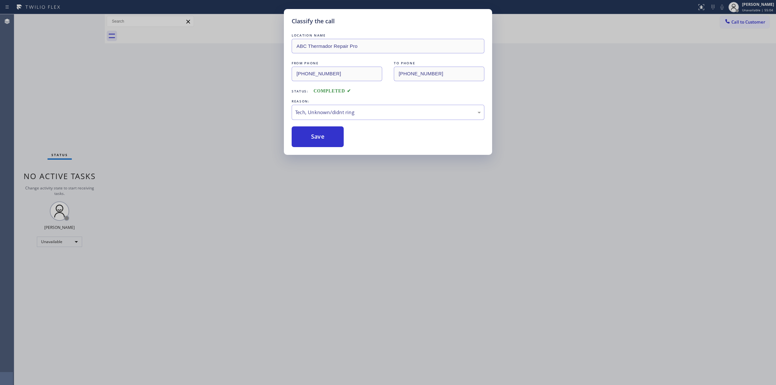
click at [192, 97] on div "Classify the call LOCATION NAME ABC Thermador Repair Pro FROM PHONE [PHONE_NUMB…" at bounding box center [388, 192] width 776 height 385
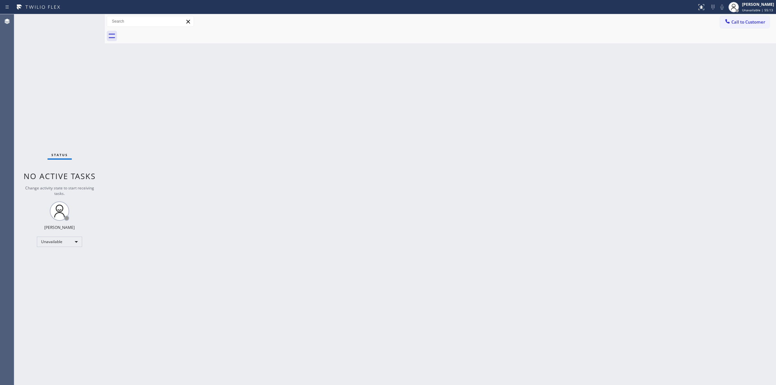
drag, startPoint x: 308, startPoint y: 303, endPoint x: 254, endPoint y: 340, distance: 65.5
click at [308, 303] on div "Back to Dashboard Change Sender ID Customers Technicians Select a contact Outbo…" at bounding box center [440, 199] width 671 height 371
